Goal: Task Accomplishment & Management: Contribute content

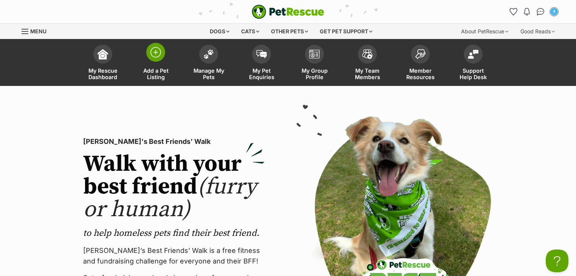
click at [160, 64] on link "Add a Pet Listing" at bounding box center [155, 63] width 53 height 45
click at [207, 67] on link "Manage My Pets" at bounding box center [208, 63] width 53 height 45
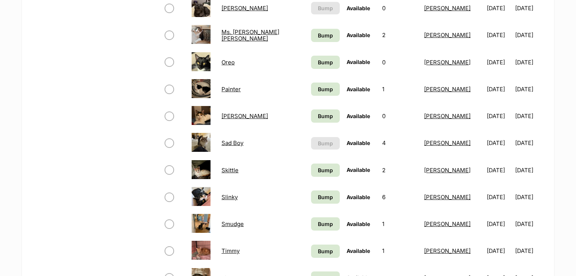
scroll to position [423, 0]
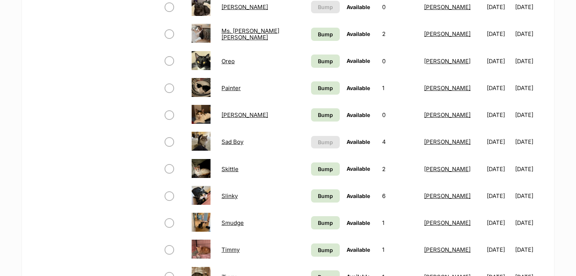
click at [238, 192] on link "Slinky" at bounding box center [229, 195] width 16 height 7
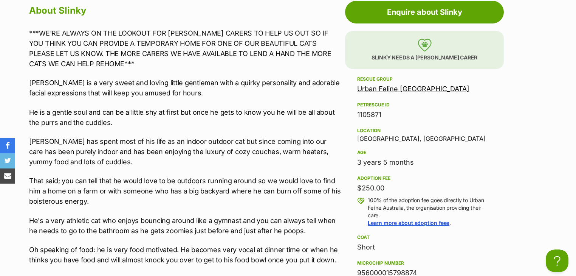
scroll to position [635, 0]
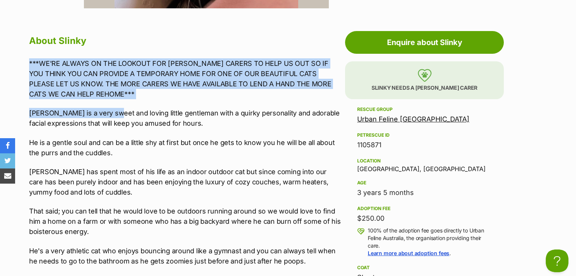
drag, startPoint x: 28, startPoint y: 60, endPoint x: 110, endPoint y: 98, distance: 89.8
click at [104, 89] on p "***WE'RE ALWAYS ON THE LOOKOUT FOR FOSTER CARERS TO HELP US OUT SO IF YOU THINK…" at bounding box center [185, 78] width 312 height 41
drag, startPoint x: 90, startPoint y: 93, endPoint x: 39, endPoint y: 65, distance: 58.2
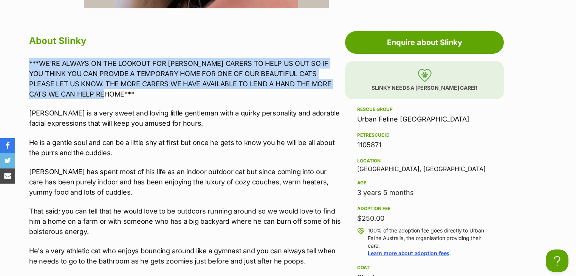
copy p "***WE'RE ALWAYS ON THE LOOKOUT FOR FOSTER CARERS TO HELP US OUT SO IF YOU THINK…"
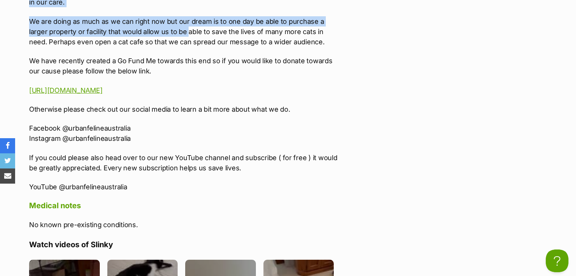
scroll to position [1464, 0]
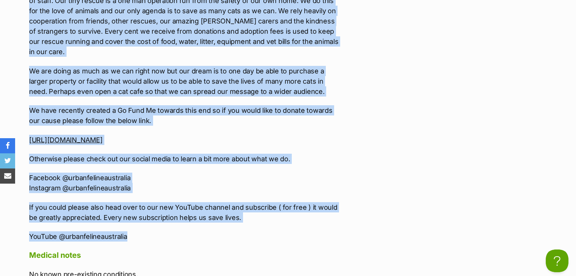
drag, startPoint x: 38, startPoint y: 101, endPoint x: 135, endPoint y: 206, distance: 142.8
copy div "Slinky is approximately 3 years old and has been desexed, vaccinated, microchip…"
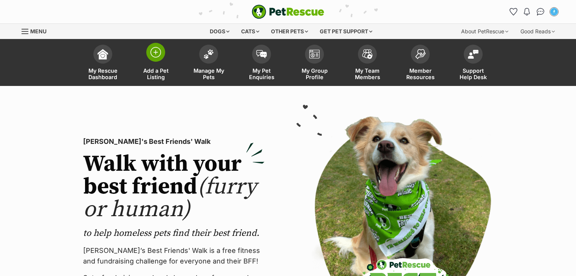
click at [165, 59] on link "Add a Pet Listing" at bounding box center [155, 63] width 53 height 45
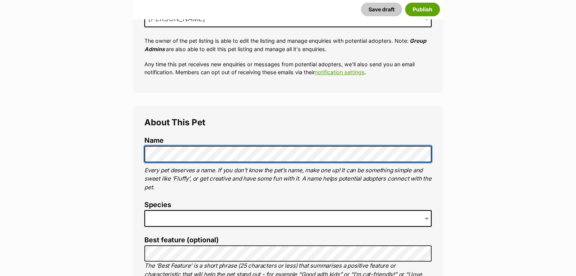
scroll to position [212, 0]
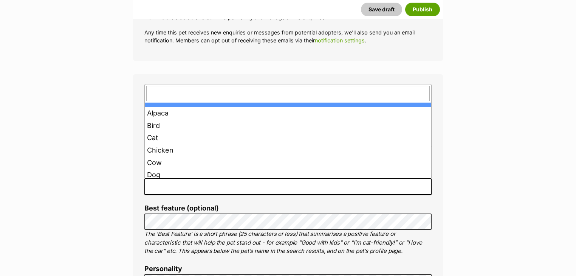
click at [195, 186] on span at bounding box center [287, 186] width 287 height 17
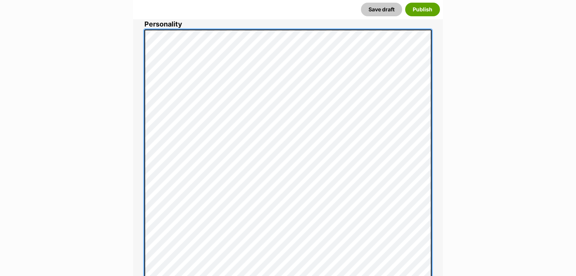
scroll to position [391, 0]
